Goal: Task Accomplishment & Management: Use online tool/utility

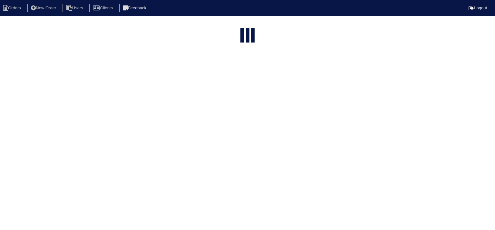
select select "15"
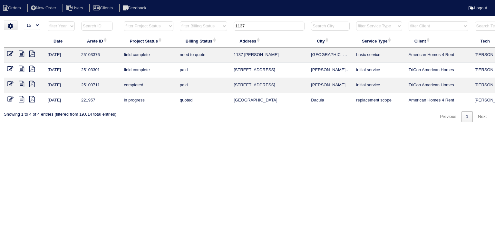
click at [256, 27] on input "1137" at bounding box center [269, 26] width 71 height 9
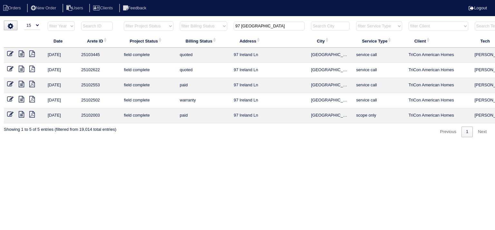
type input "97 Ireland"
click at [23, 53] on icon at bounding box center [21, 54] width 5 height 6
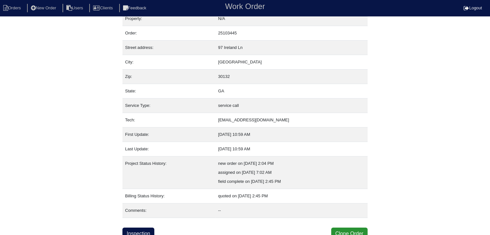
scroll to position [13, 0]
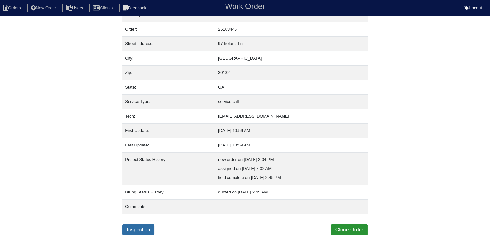
click at [139, 228] on link "Inspection" at bounding box center [138, 230] width 32 height 12
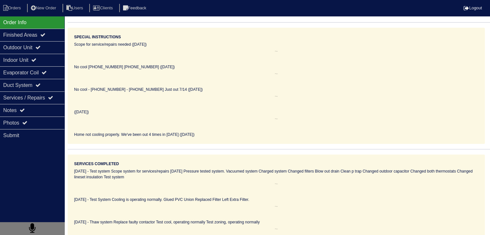
scroll to position [101, 0]
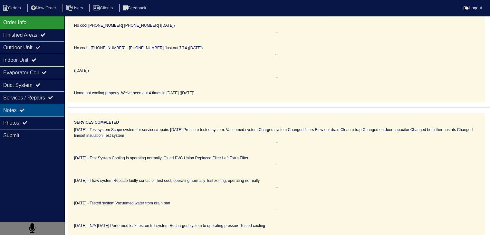
click at [30, 113] on div "Notes" at bounding box center [32, 110] width 64 height 13
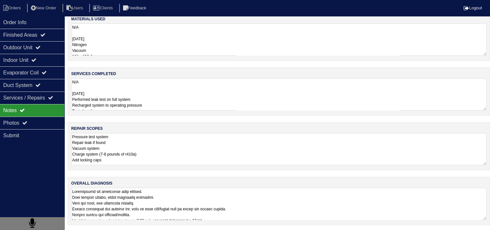
scroll to position [12, 0]
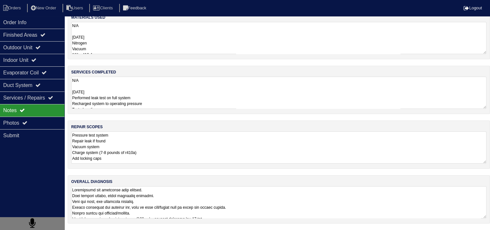
click at [183, 155] on textarea "Pressure test system Repair leak if found Vacuum system Charge system (7-8 poun…" at bounding box center [279, 148] width 416 height 32
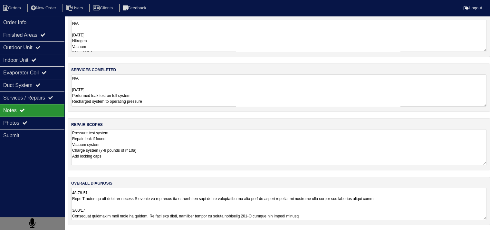
scroll to position [0, 0]
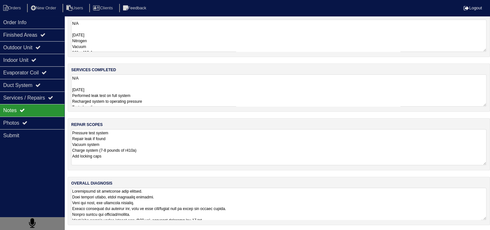
click at [177, 196] on textarea at bounding box center [279, 204] width 416 height 32
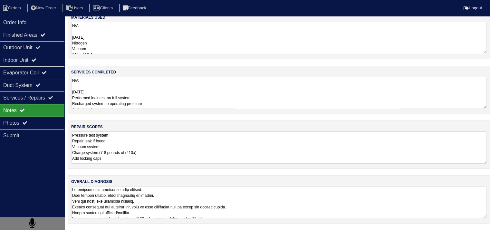
scroll to position [8, 0]
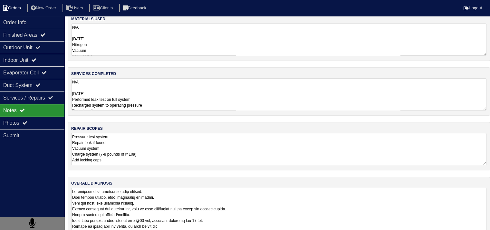
click at [21, 8] on li "Orders" at bounding box center [13, 8] width 26 height 9
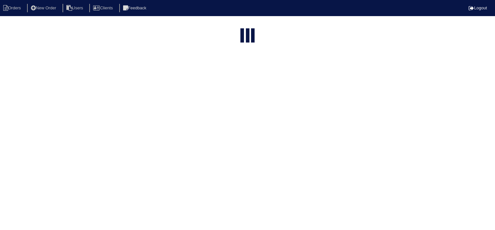
select select "15"
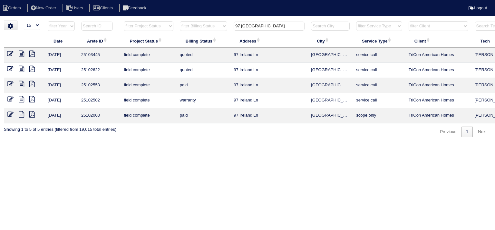
click at [267, 27] on input "97 Ireland" at bounding box center [269, 26] width 71 height 9
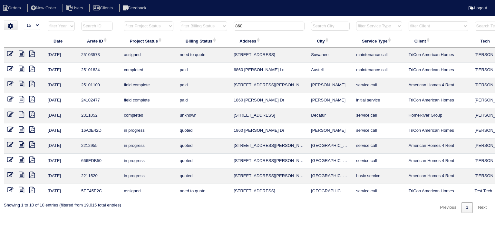
type input "860"
click at [22, 55] on icon at bounding box center [21, 54] width 5 height 6
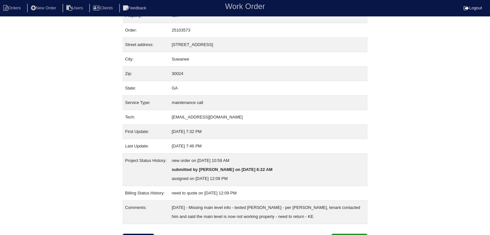
scroll to position [22, 0]
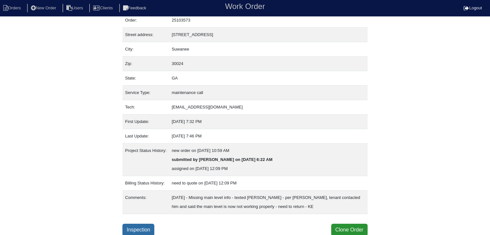
click at [147, 228] on link "Inspection" at bounding box center [138, 230] width 32 height 12
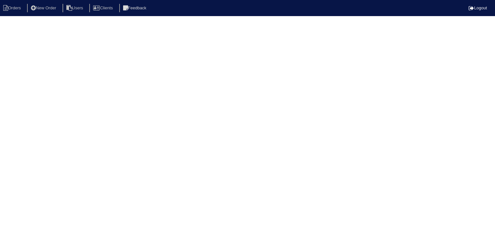
select select "1"
select select "[PERSON_NAME]"
select select "0"
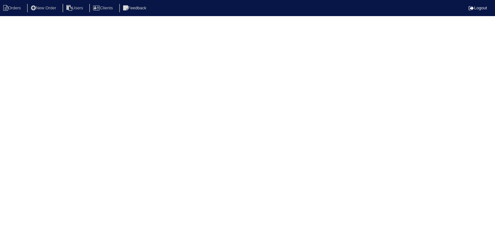
select select "0"
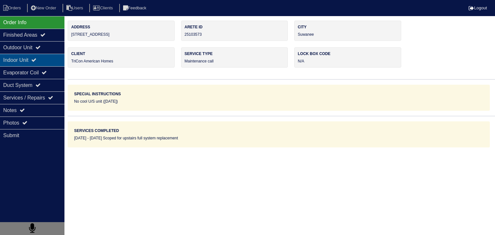
click at [12, 59] on div "Indoor Unit" at bounding box center [32, 60] width 64 height 13
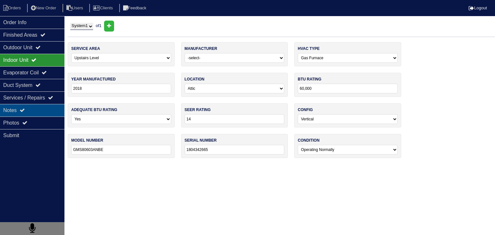
click at [44, 111] on div "Notes" at bounding box center [32, 110] width 64 height 13
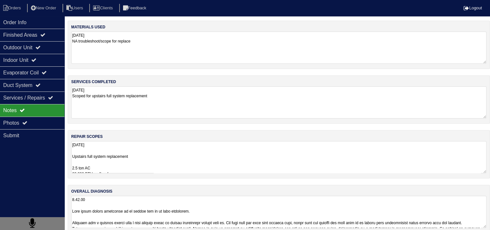
click at [140, 155] on textarea "[DATE] Upstairs full system replacement 2.5 ton AC 60,000 BTU up flow furnace 2…" at bounding box center [279, 157] width 416 height 32
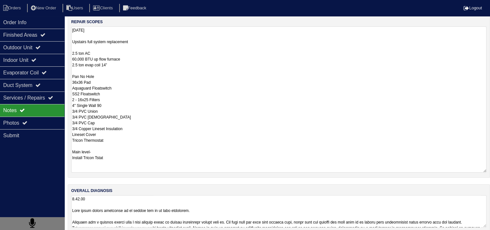
scroll to position [122, 0]
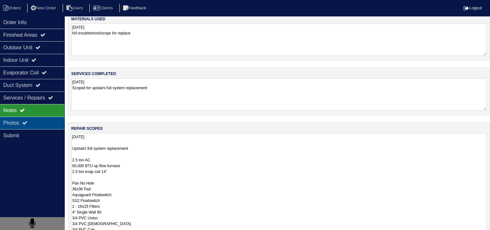
click at [36, 124] on div "Photos" at bounding box center [32, 123] width 64 height 13
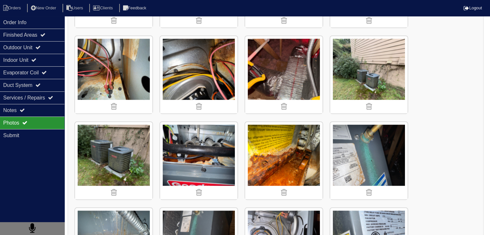
scroll to position [524, 0]
